Goal: Information Seeking & Learning: Learn about a topic

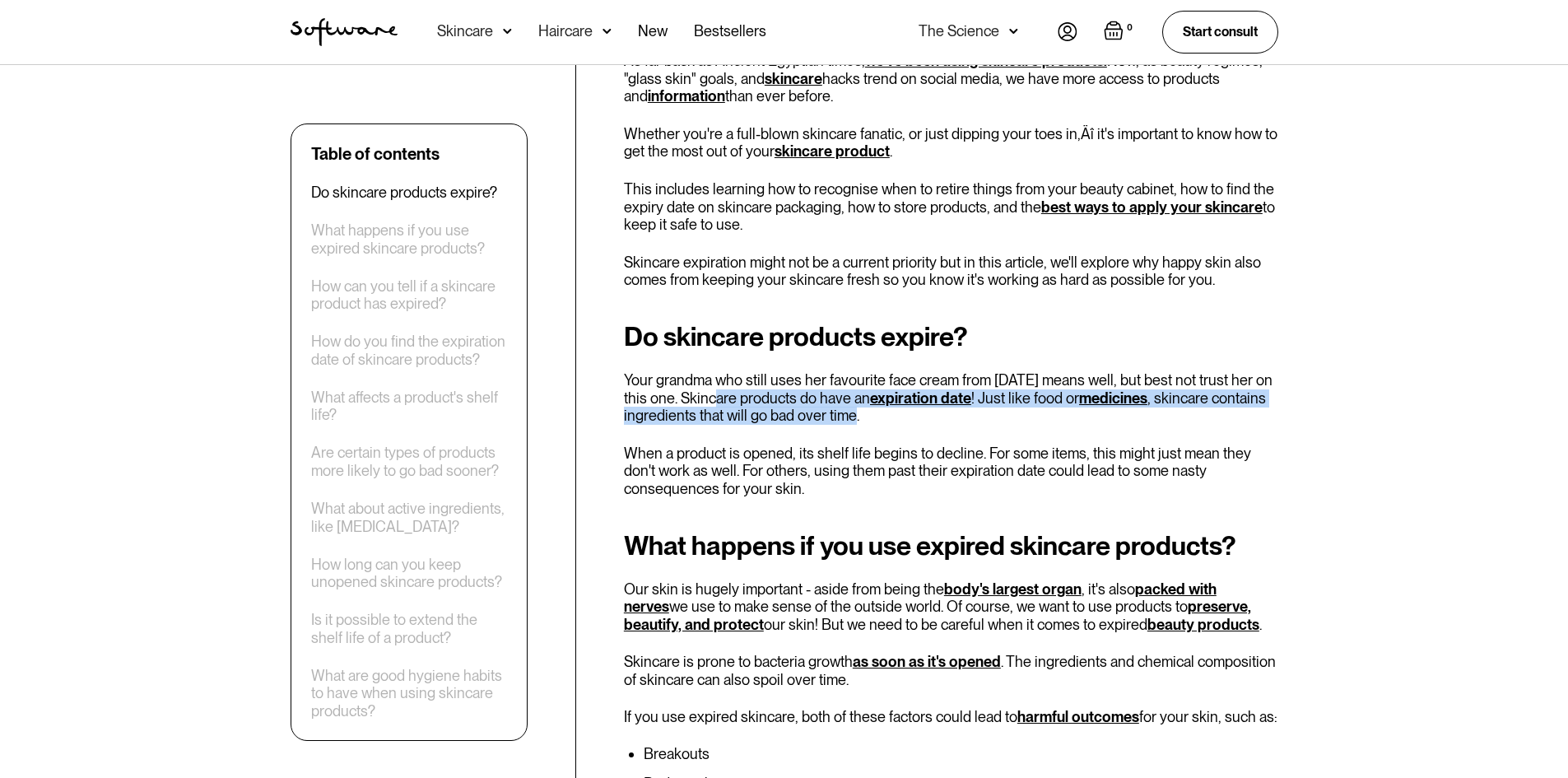
drag, startPoint x: 719, startPoint y: 395, endPoint x: 908, endPoint y: 421, distance: 190.8
click at [908, 421] on p "Your grandma who still uses her favourite face cream from [DATE] means well, bu…" at bounding box center [950, 397] width 654 height 53
copy p "Skincare products do have an expiration date ! Just like food or medicines , sk…"
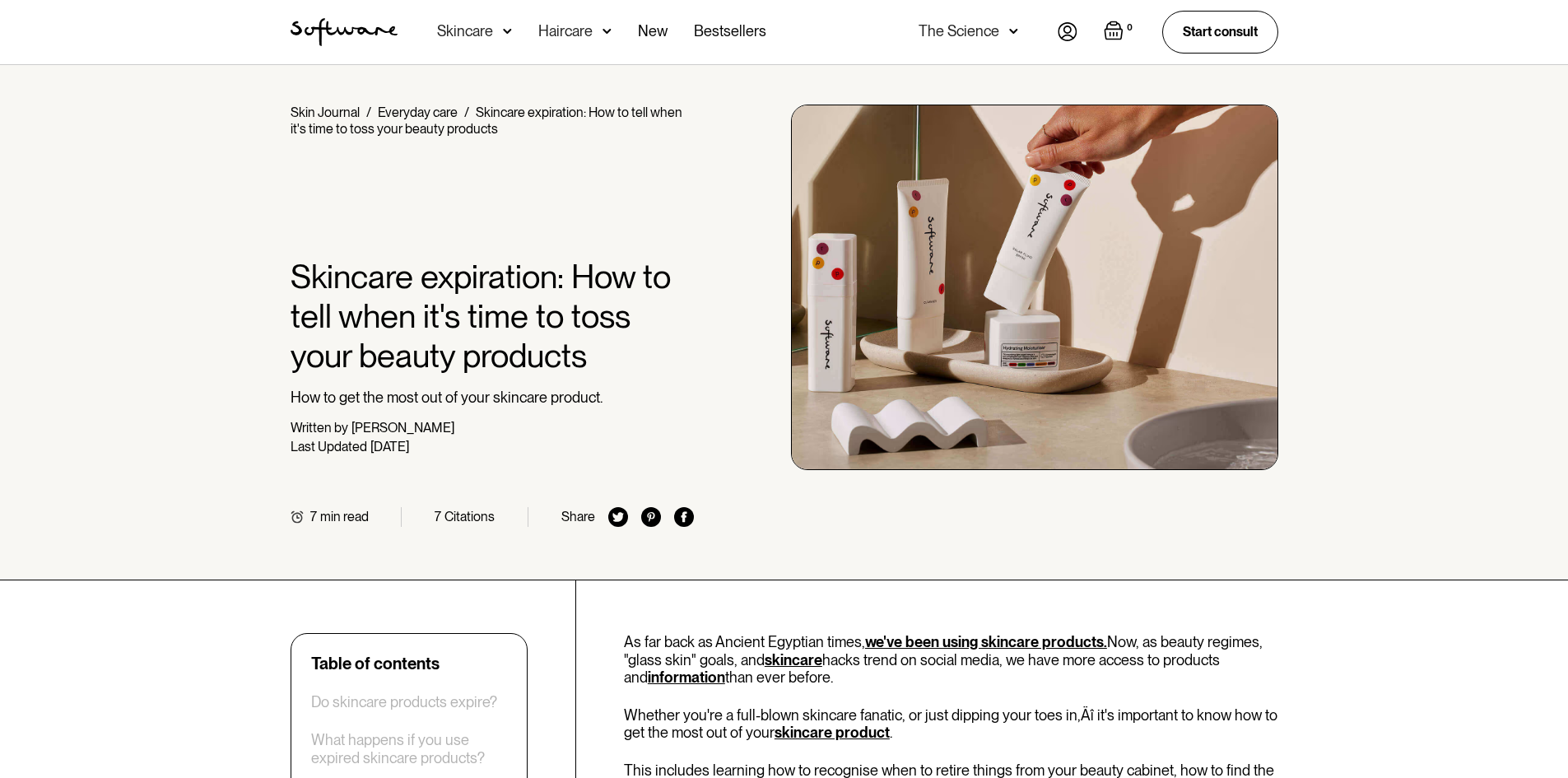
scroll to position [1782, 0]
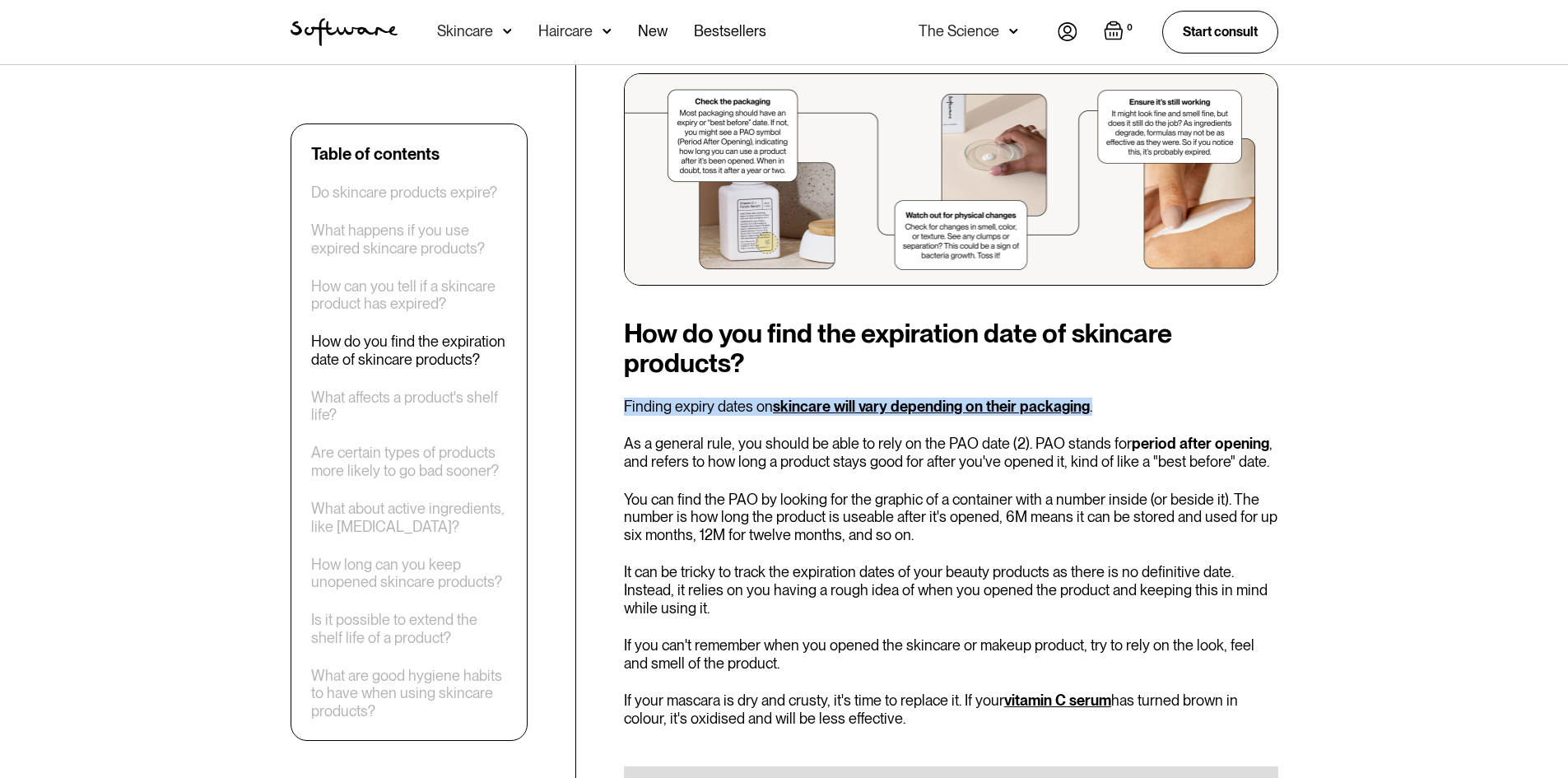
drag, startPoint x: 646, startPoint y: 386, endPoint x: 1101, endPoint y: 370, distance: 455.3
click at [1101, 370] on div "How do you find the expiration date of skincare products? Finding expiry dates …" at bounding box center [950, 569] width 654 height 502
